Goal: Find specific page/section: Find specific page/section

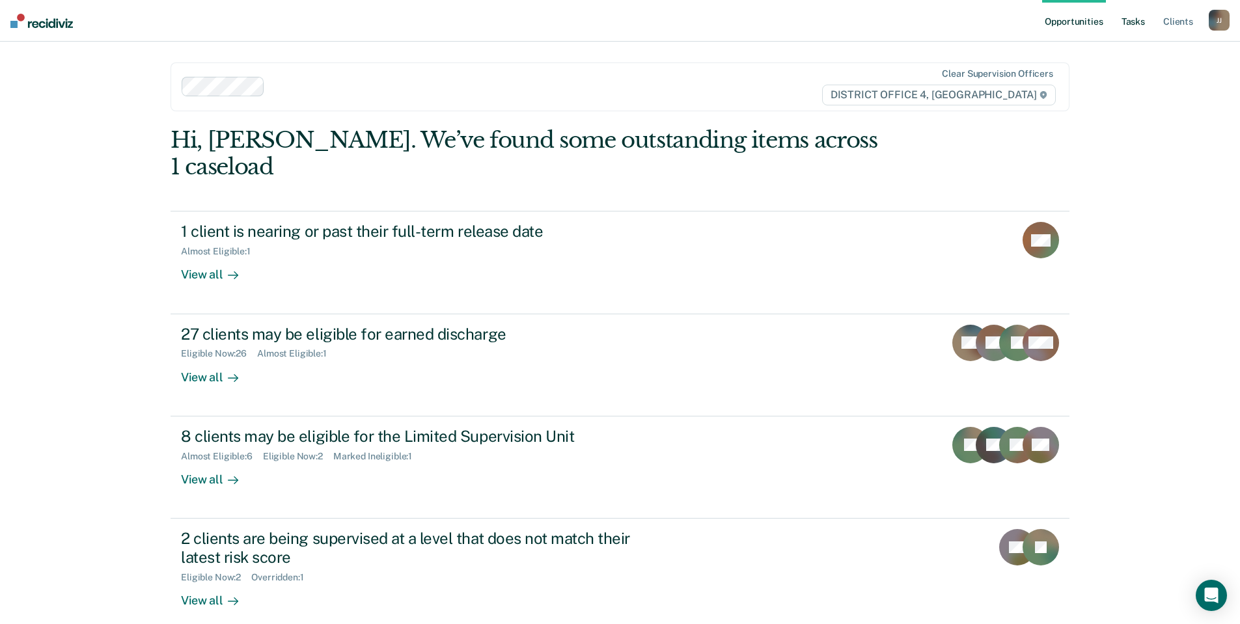
click at [1132, 20] on link "Tasks" at bounding box center [1133, 21] width 29 height 42
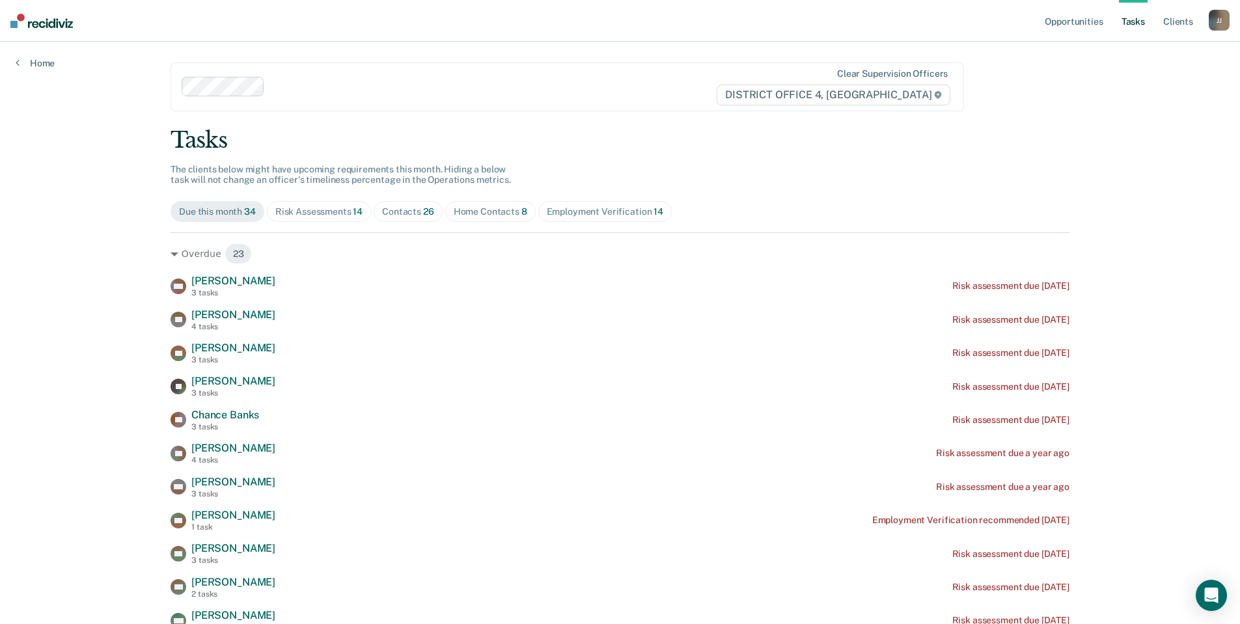
click at [301, 213] on div "Risk Assessments 14" at bounding box center [318, 211] width 87 height 11
